Goal: Information Seeking & Learning: Check status

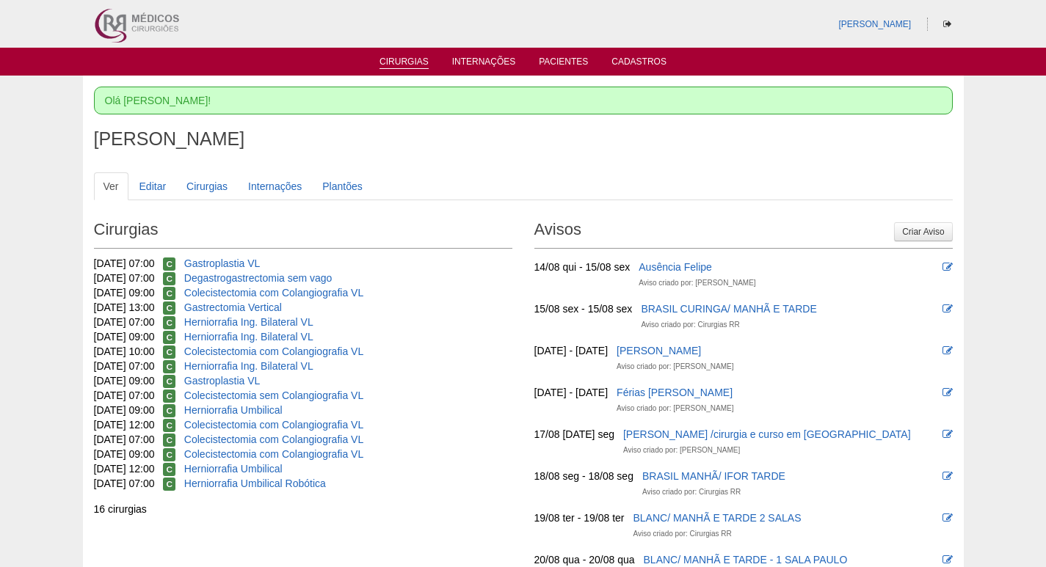
click at [410, 56] on li "Cirurgias" at bounding box center [404, 61] width 70 height 12
click at [412, 57] on link "Cirurgias" at bounding box center [403, 63] width 49 height 12
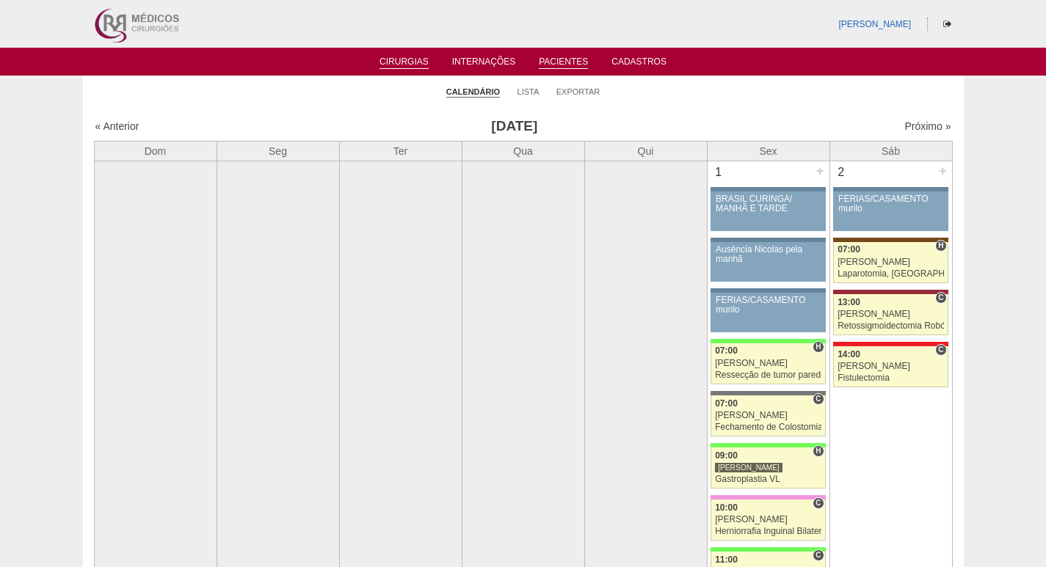
click at [553, 62] on link "Pacientes" at bounding box center [563, 63] width 49 height 12
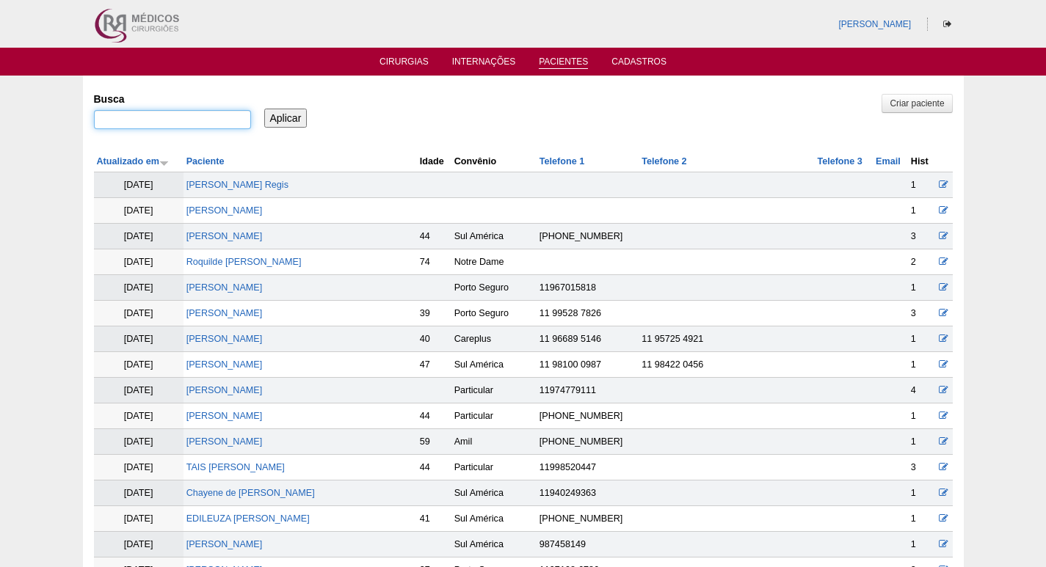
click at [204, 117] on input "Busca" at bounding box center [172, 119] width 157 height 19
paste input "ANA APARECIDA FRABETTI VALIM ALBERTI"
type input "ANA APARECIDA FRABETTI VALIM ALBERTI"
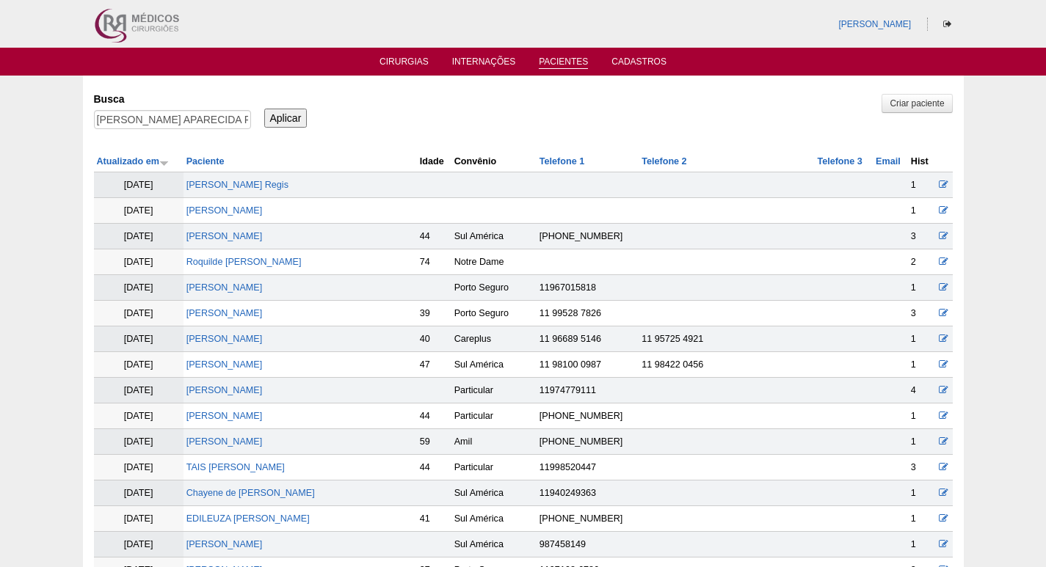
click at [294, 117] on input "Aplicar" at bounding box center [285, 118] width 43 height 19
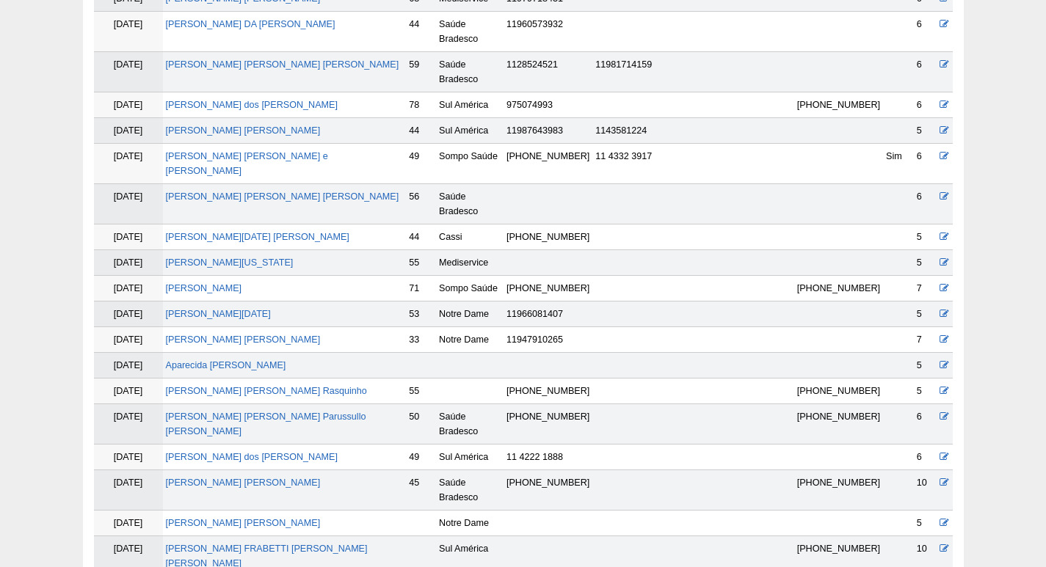
scroll to position [861, 0]
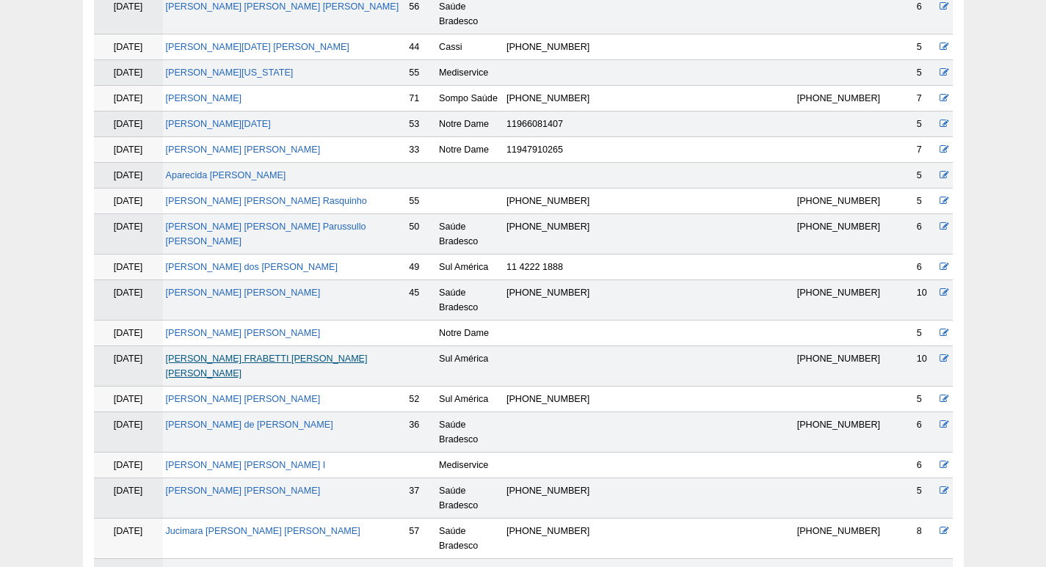
click at [307, 354] on link "ANA APARECIDA FRABETTI VALIM ALBERTI" at bounding box center [267, 366] width 202 height 25
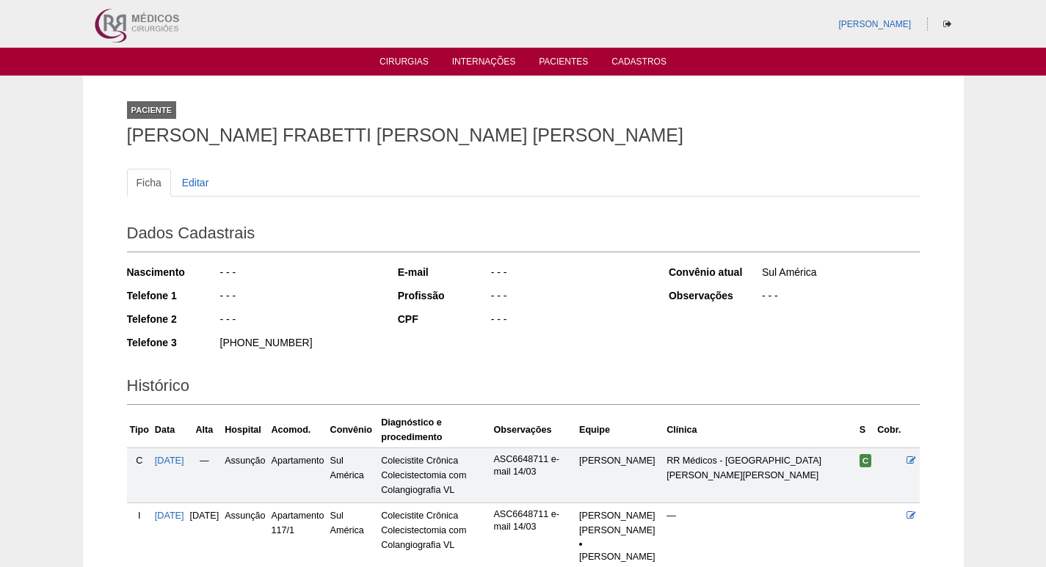
click at [393, 54] on ul "Cirurgias Internações Pacientes Cadastros" at bounding box center [523, 62] width 1046 height 28
click at [408, 68] on link "Cirurgias" at bounding box center [403, 63] width 49 height 12
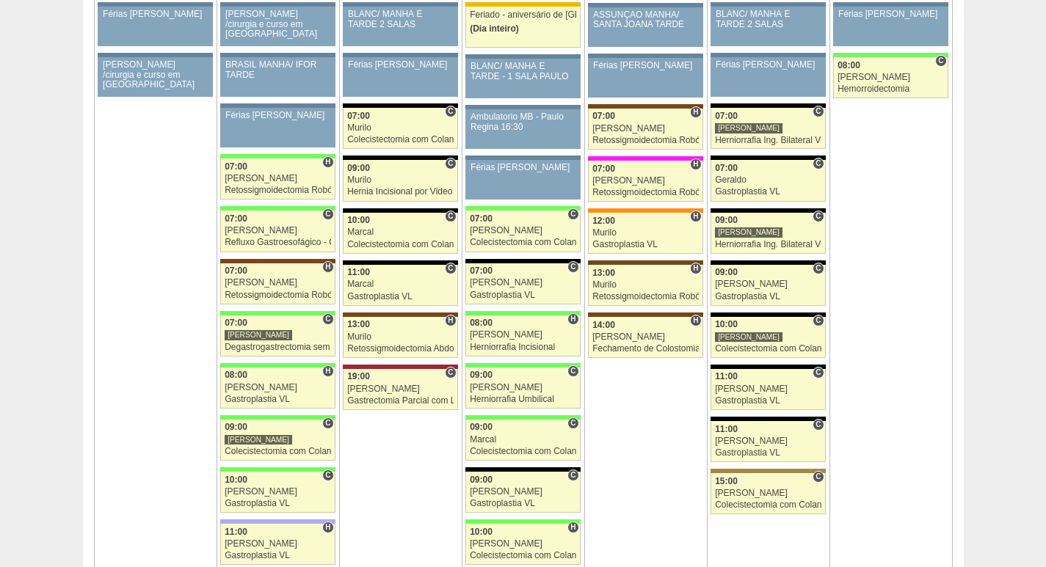
scroll to position [2349, 0]
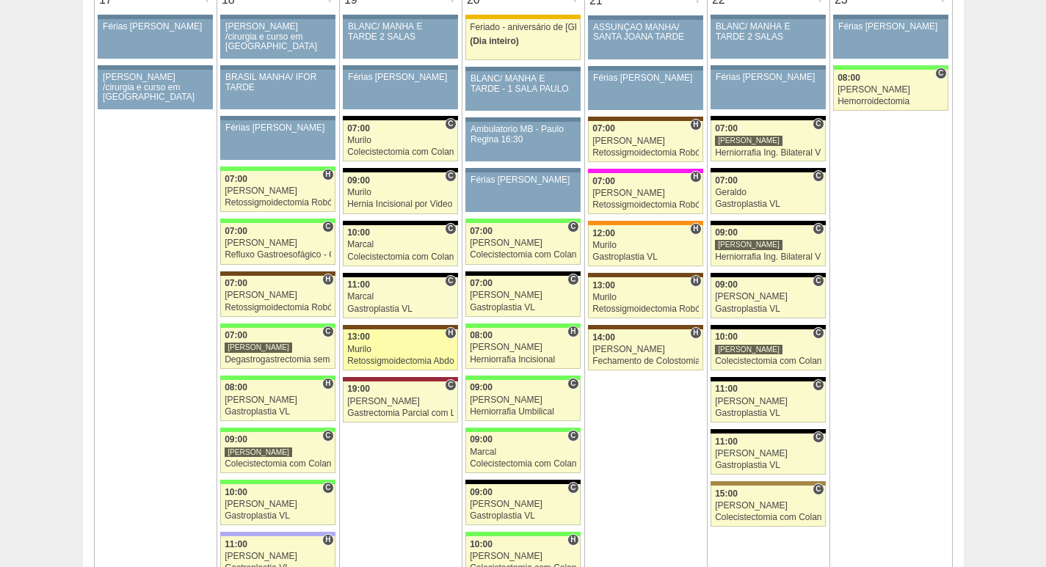
click at [427, 361] on div "Retossigmoidectomia Abdominal VL" at bounding box center [400, 362] width 106 height 10
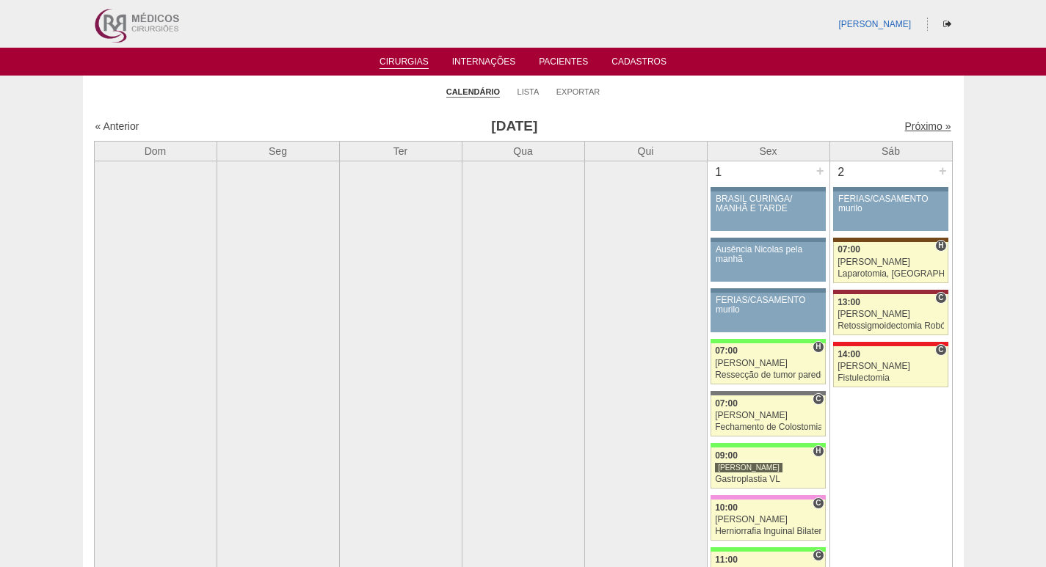
click at [911, 127] on link "Próximo »" at bounding box center [927, 126] width 46 height 12
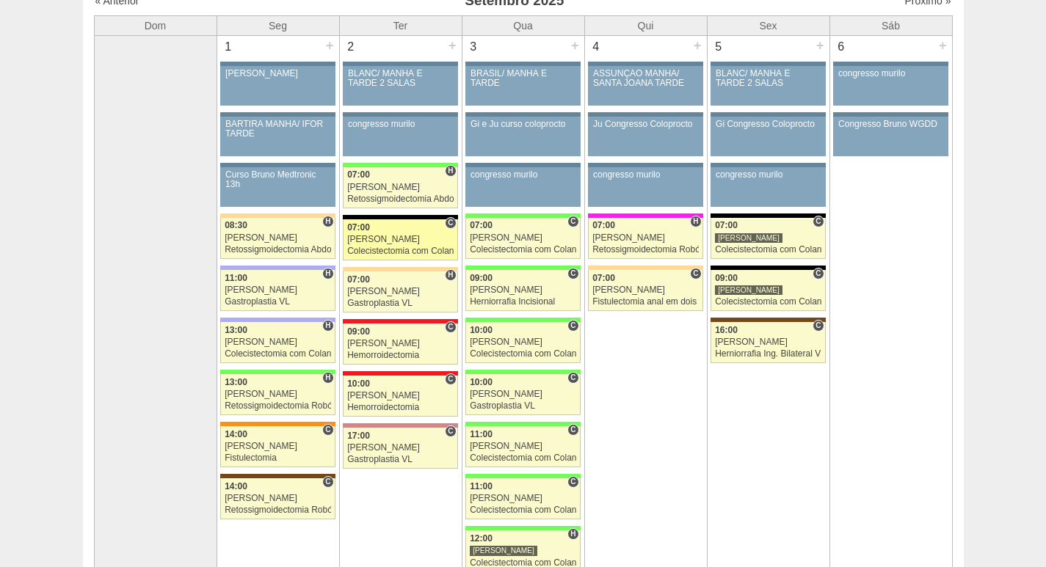
scroll to position [73, 0]
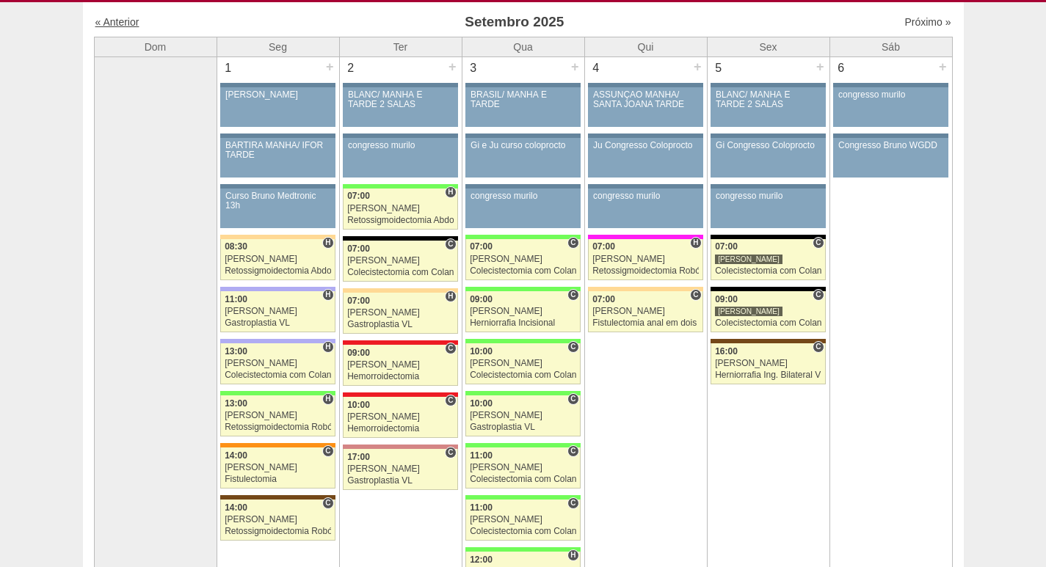
click at [105, 18] on link "« Anterior" at bounding box center [117, 22] width 44 height 12
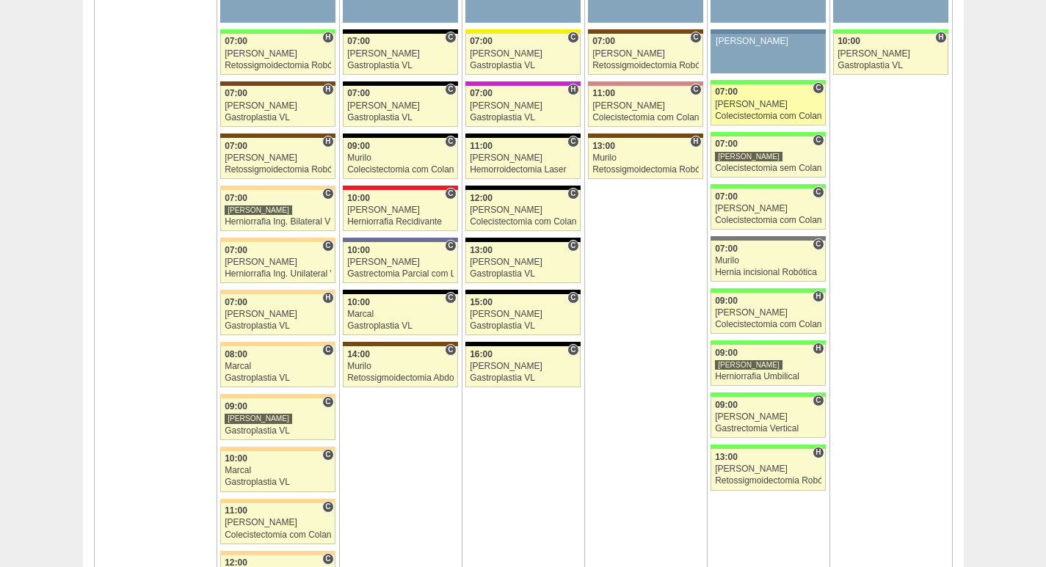
scroll to position [3376, 0]
